Goal: Check status

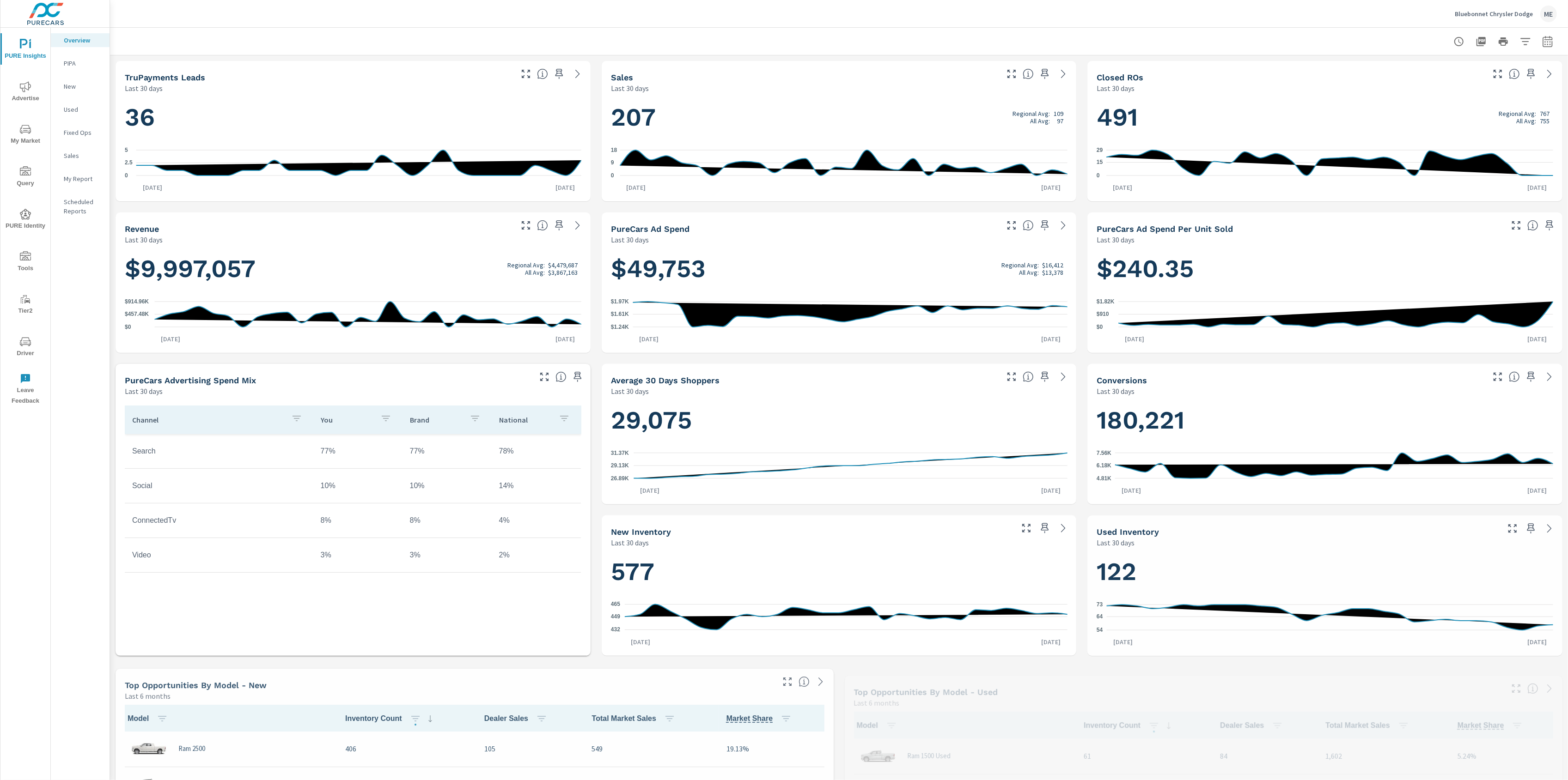
scroll to position [1, 0]
click at [21, 173] on icon "nav menu" at bounding box center [26, 172] width 11 height 11
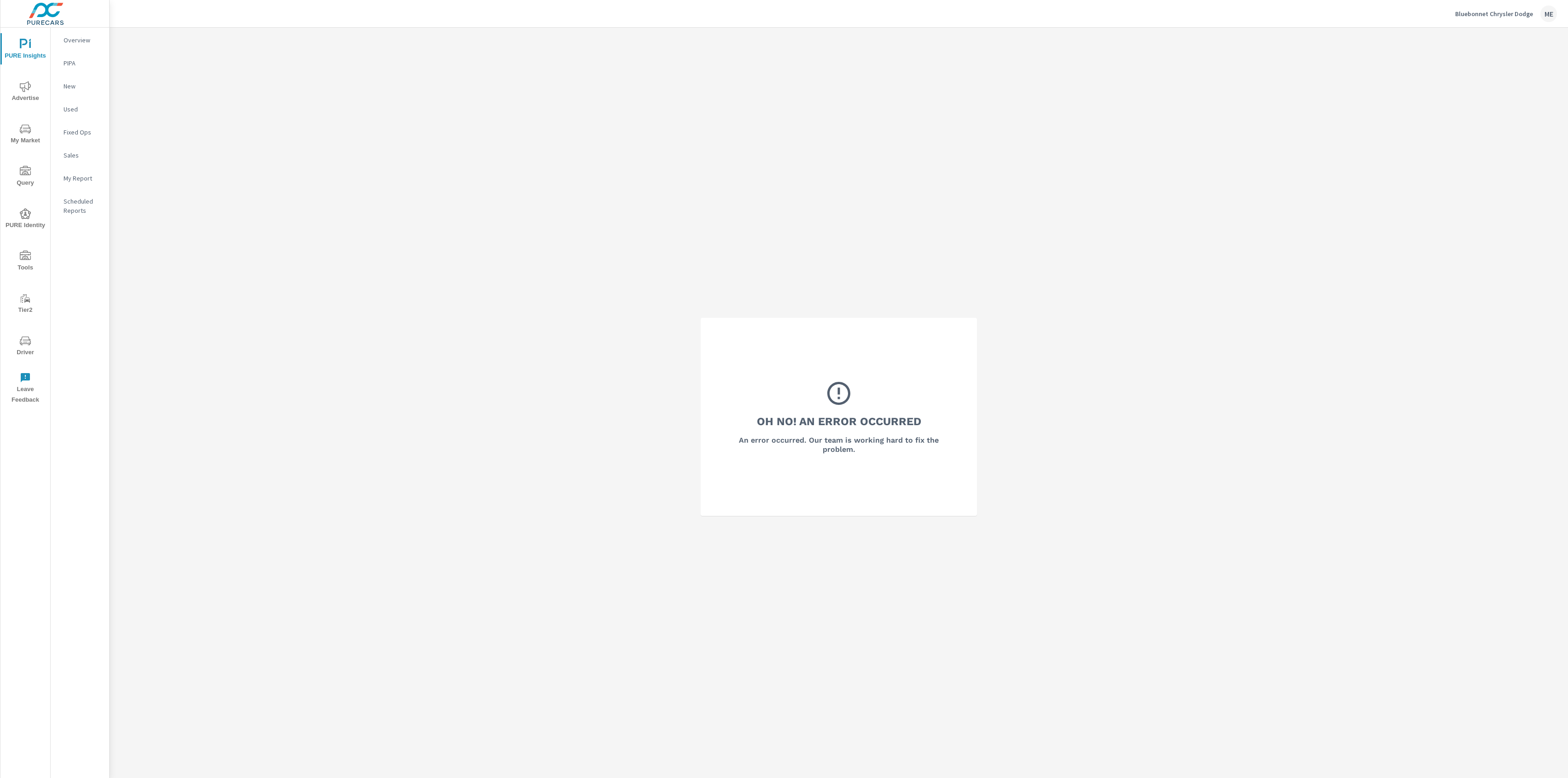
click at [26, 175] on icon "nav menu" at bounding box center [26, 170] width 11 height 9
